Goal: Task Accomplishment & Management: Use online tool/utility

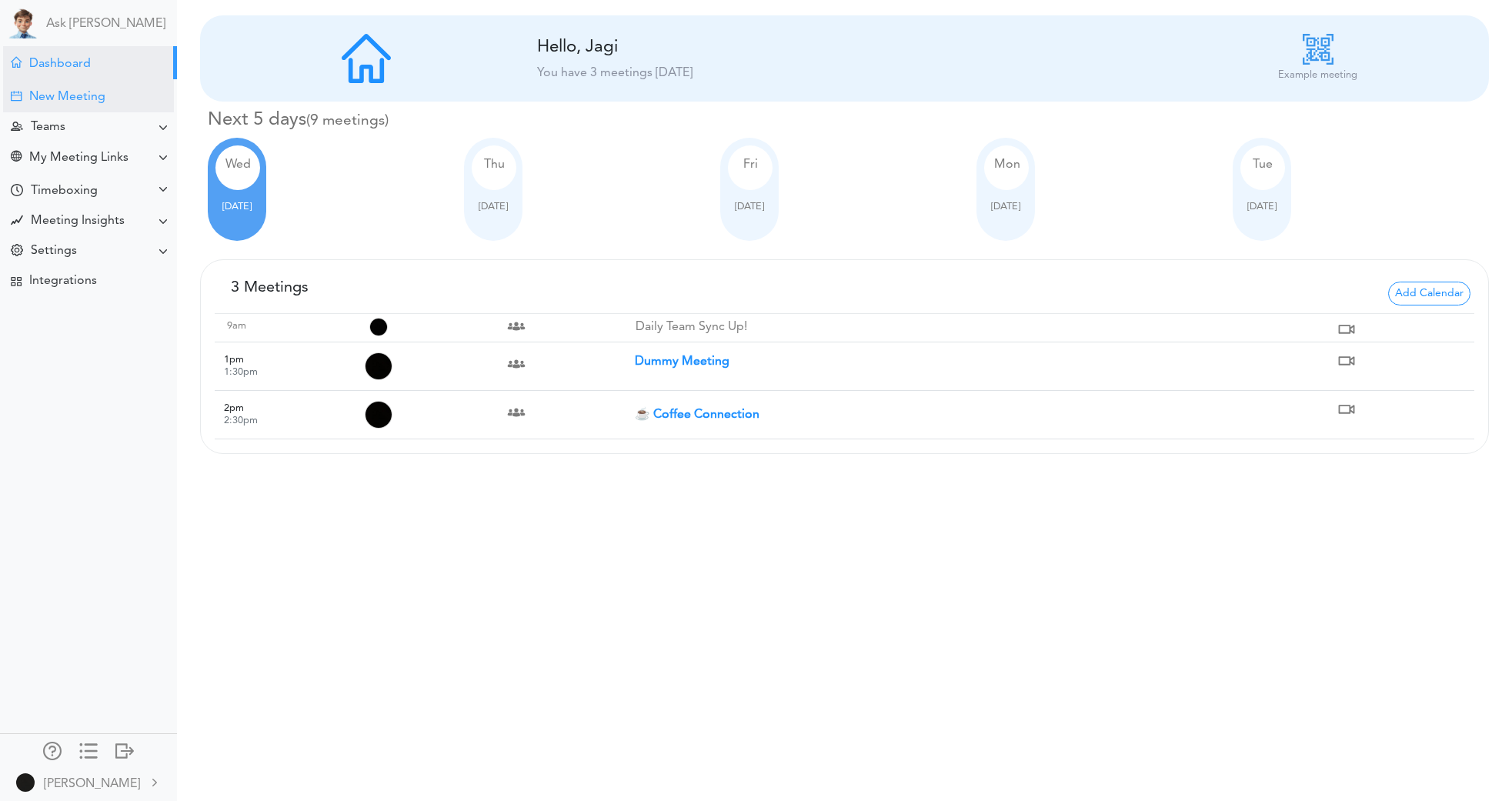
click at [64, 95] on div "New Meeting" at bounding box center [67, 97] width 76 height 14
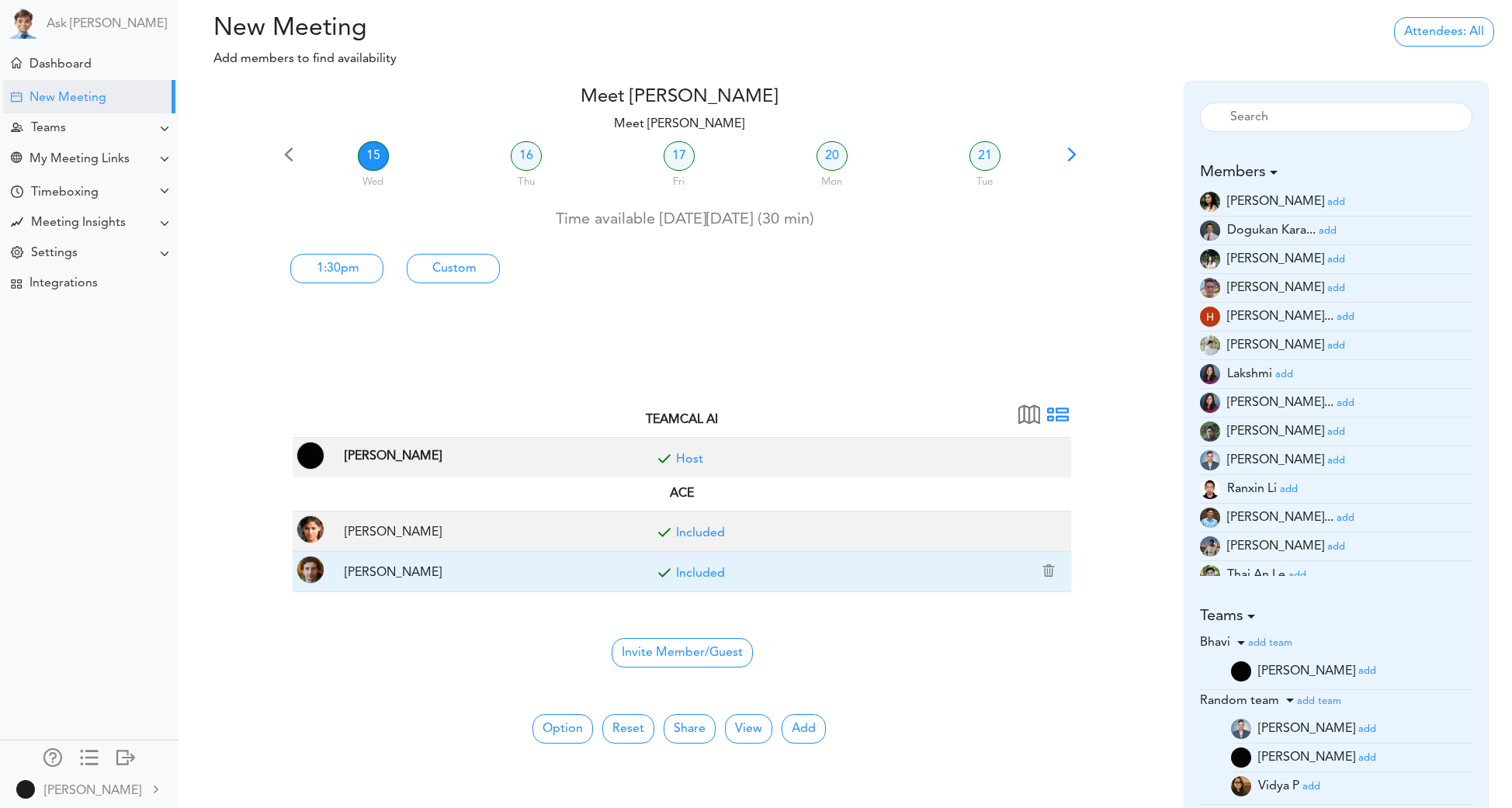
click at [733, 567] on td "Included" at bounding box center [857, 572] width 428 height 41
click at [719, 569] on link "Included" at bounding box center [700, 574] width 49 height 13
click at [719, 569] on link "Optional" at bounding box center [701, 574] width 50 height 13
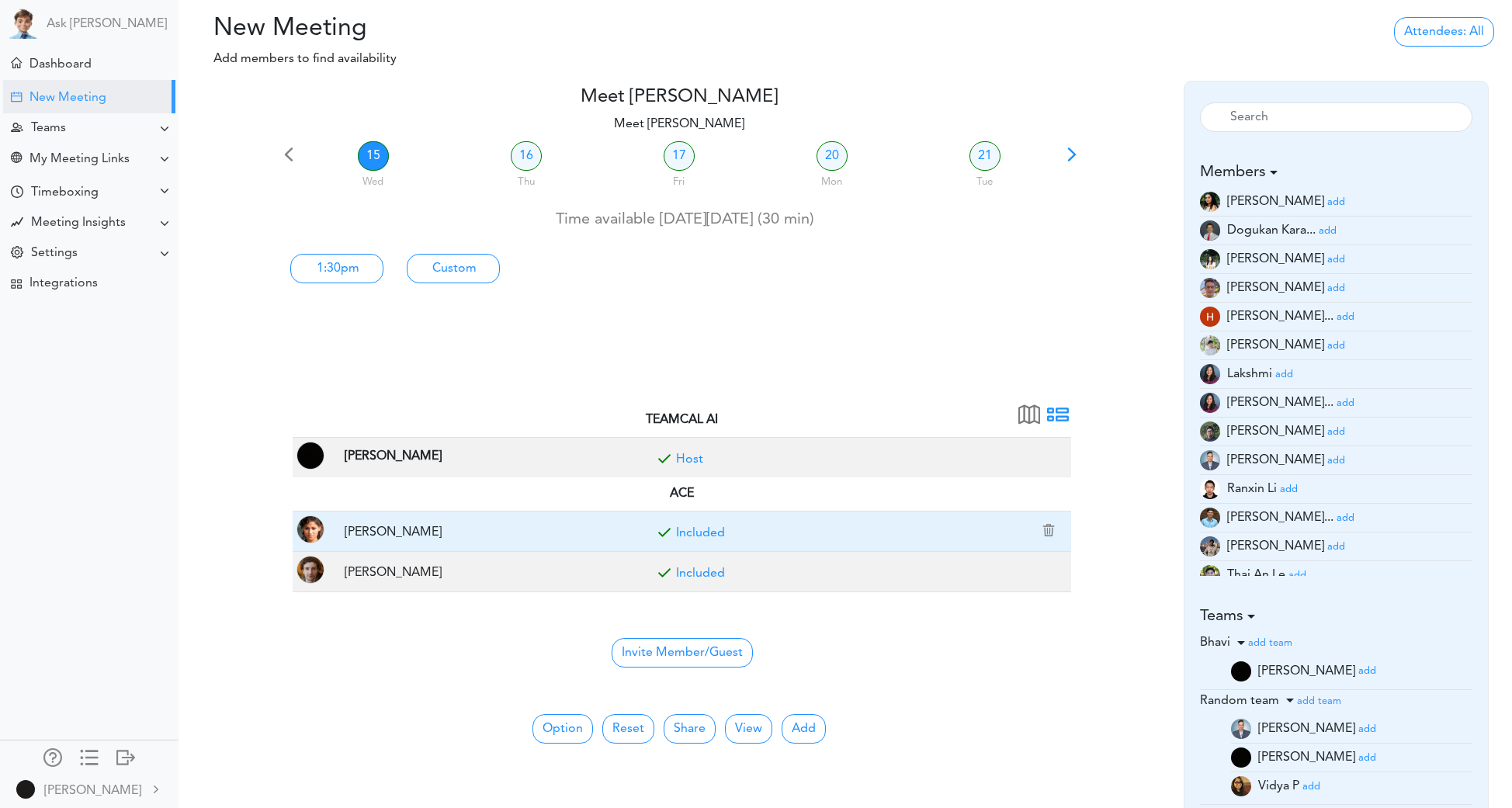
click at [719, 528] on link "Included" at bounding box center [700, 533] width 49 height 13
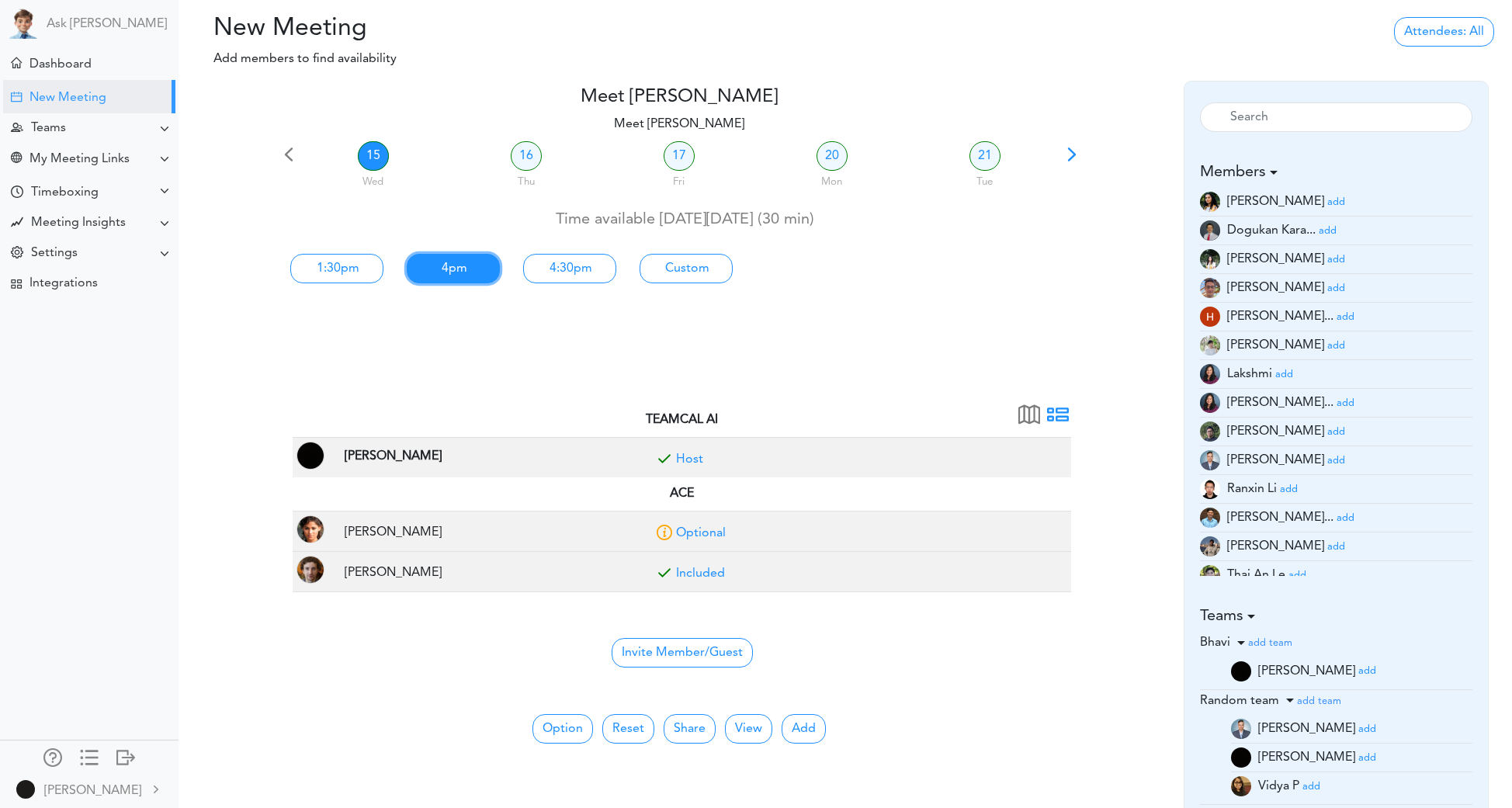
click at [463, 281] on link "4pm" at bounding box center [453, 269] width 94 height 30
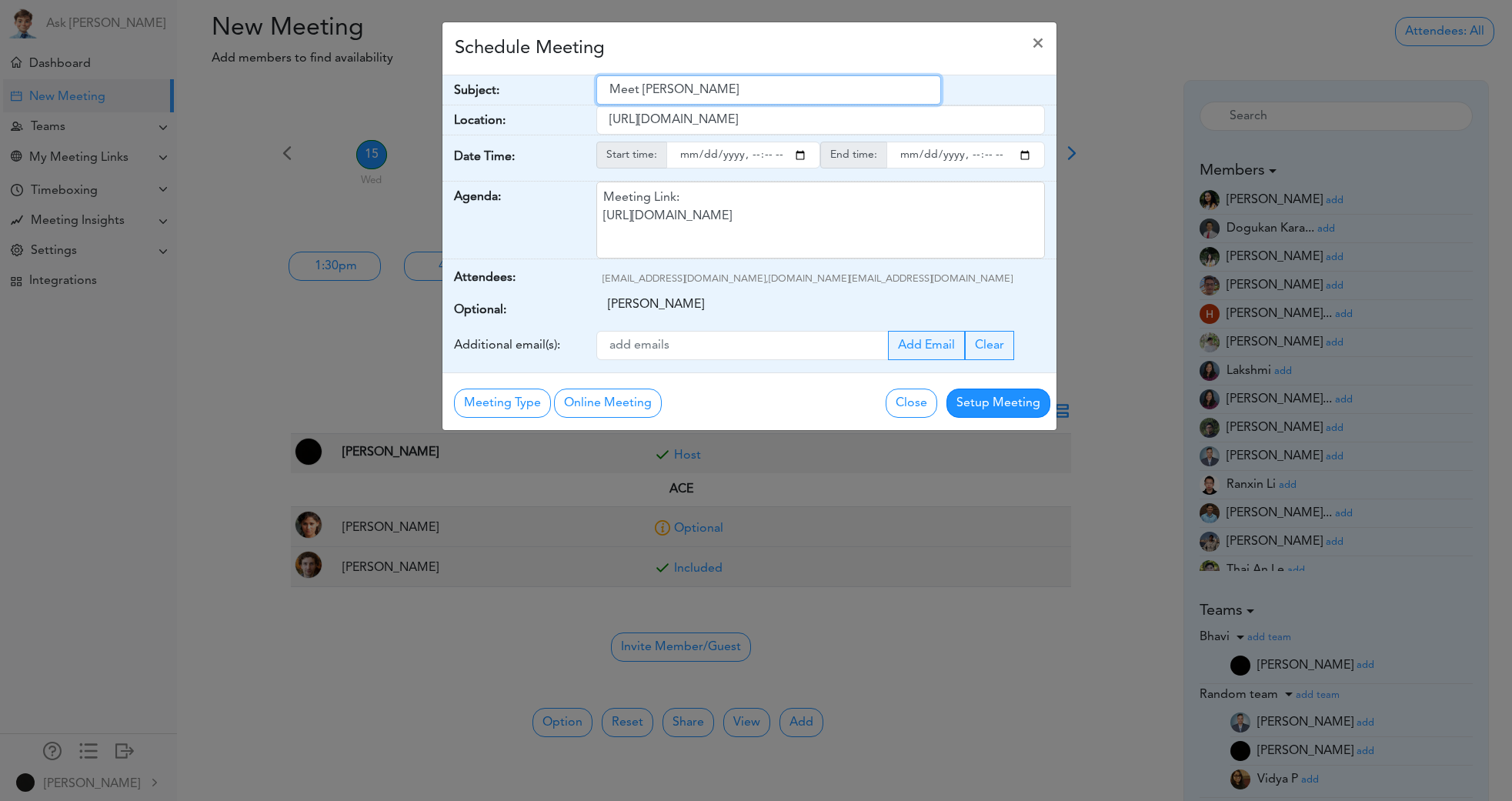
drag, startPoint x: 745, startPoint y: 97, endPoint x: 570, endPoint y: 96, distance: 175.0
click at [570, 96] on div "Subject: Meet Jagi Singh" at bounding box center [749, 90] width 614 height 30
type input "Super Meeting"
click at [1005, 418] on div "Meeting Type 👁️ Example Meeting Type No Meeting Type Online Meeting Zoom Meetin…" at bounding box center [749, 401] width 614 height 58
click at [1006, 414] on button "Setup Meeting" at bounding box center [998, 402] width 104 height 29
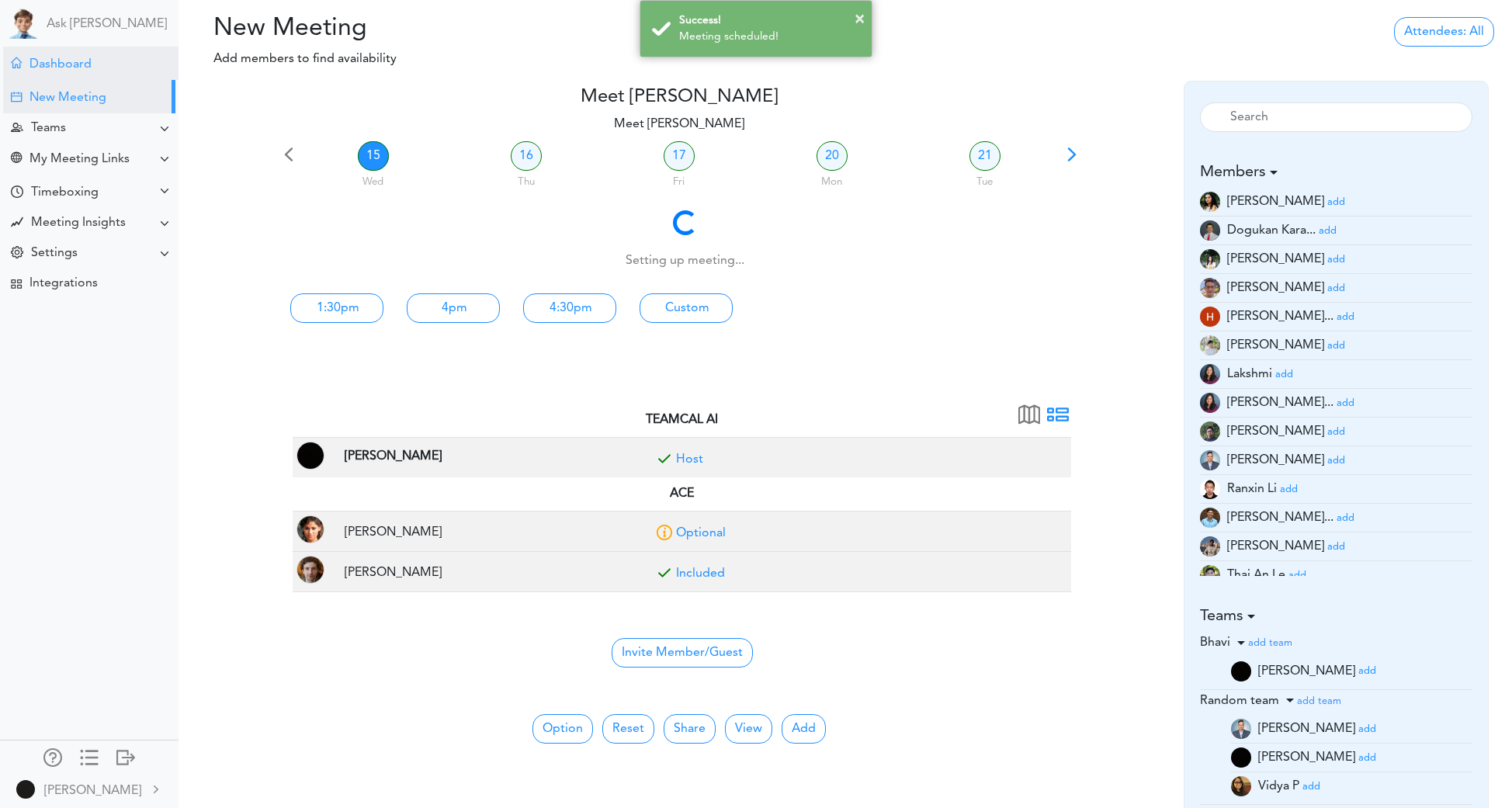
click at [72, 63] on div "Dashboard" at bounding box center [61, 65] width 62 height 14
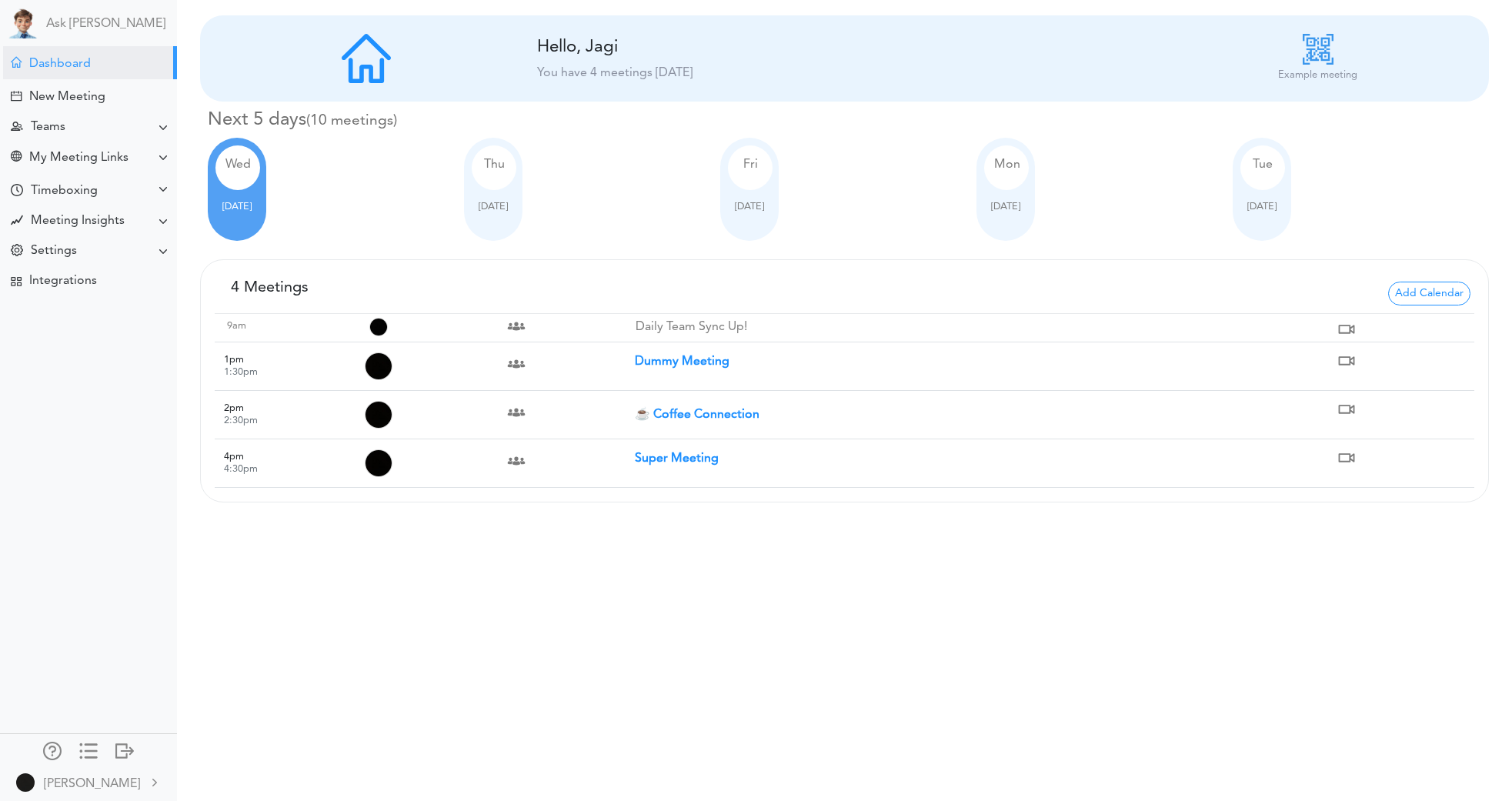
click at [827, 789] on div "Processing... Please wait. New Meeting Hello, Jagi You have 4 meetings [DATE] E…" at bounding box center [756, 400] width 1512 height 801
